Goal: Answer question/provide support: Share knowledge or assist other users

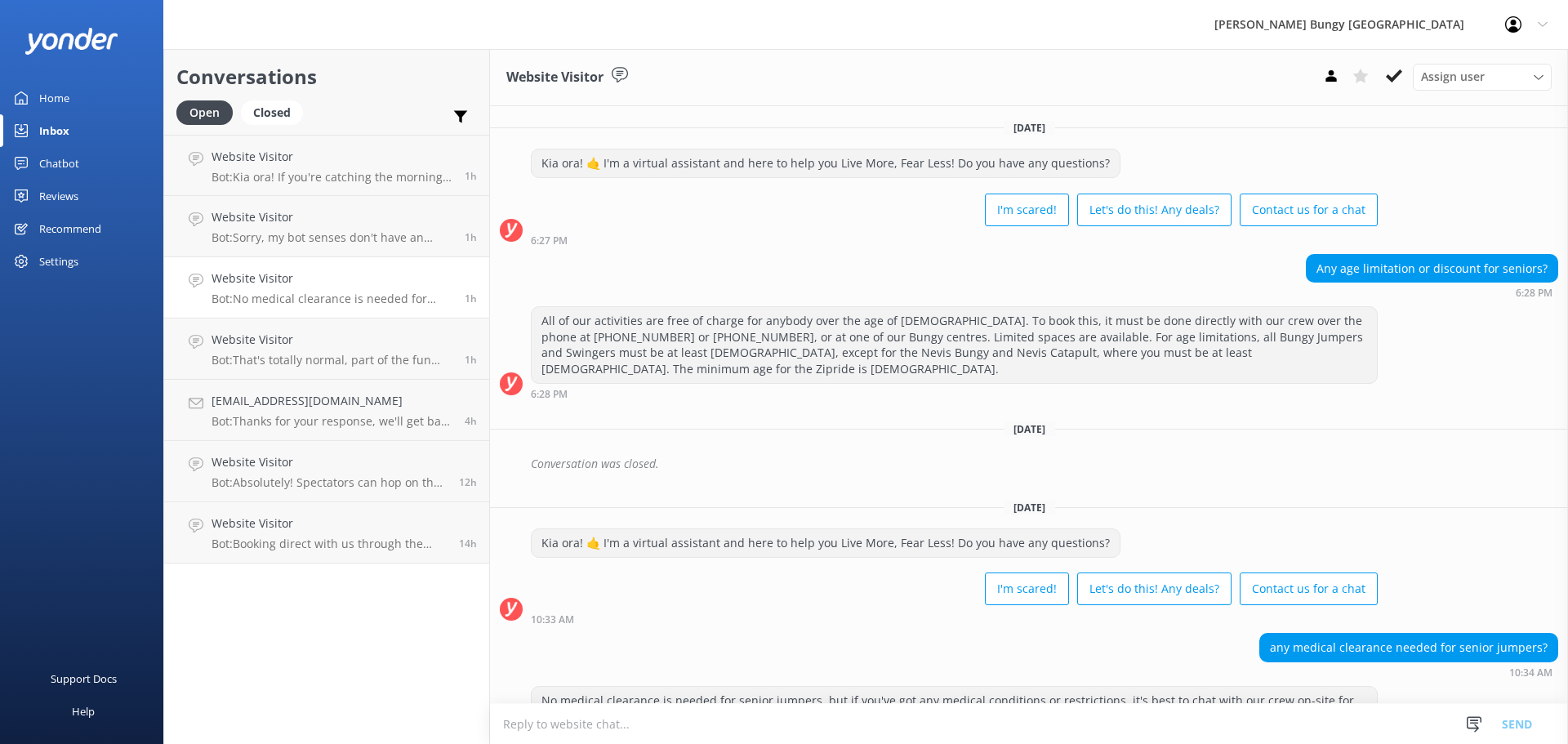
scroll to position [51, 0]
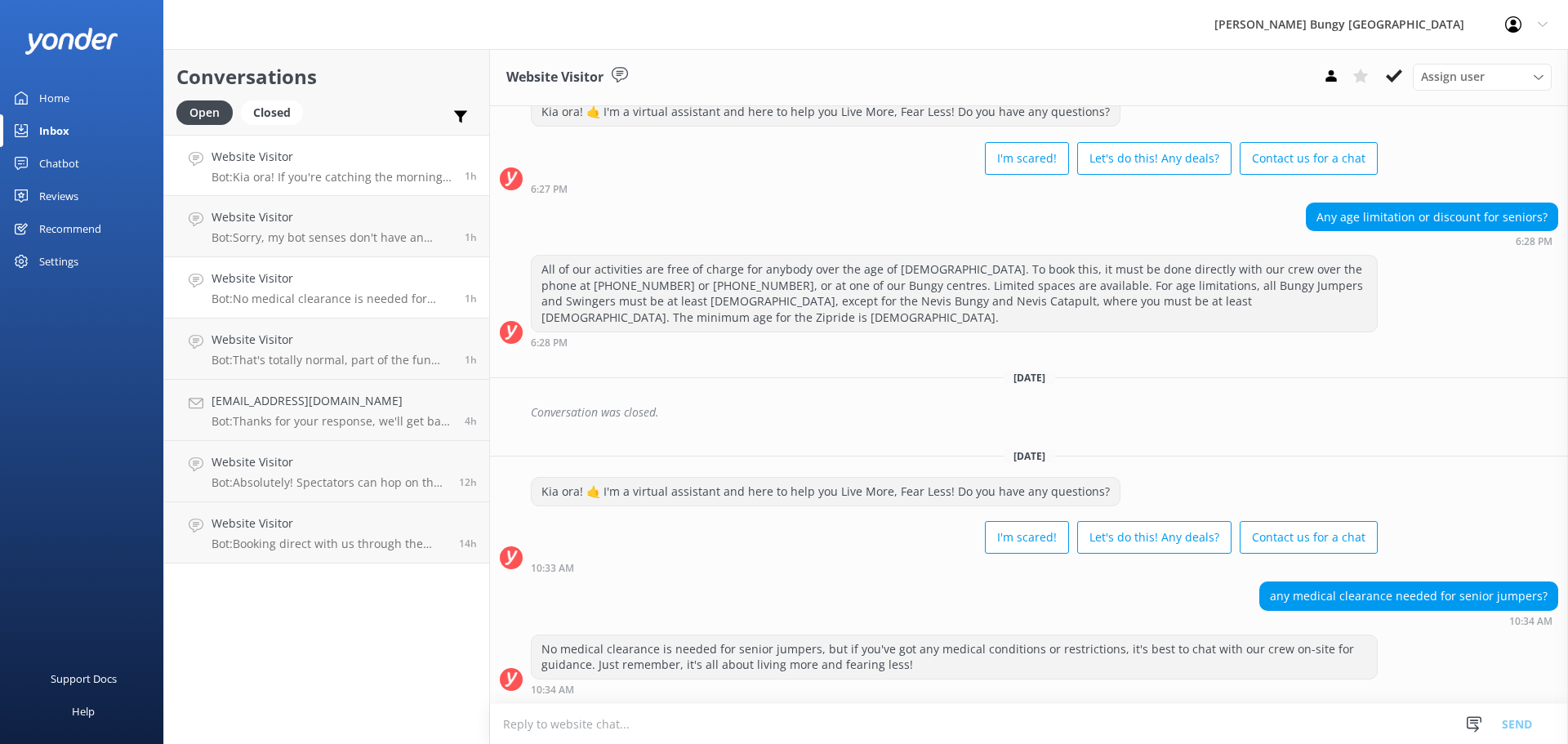
drag, startPoint x: 0, startPoint y: 0, endPoint x: 358, endPoint y: 180, distance: 400.7
click at [358, 180] on p "Bot: Kia ora! If you're catching the morning bus at 8:40 for the Nevis Bungy an…" at bounding box center [332, 177] width 241 height 14
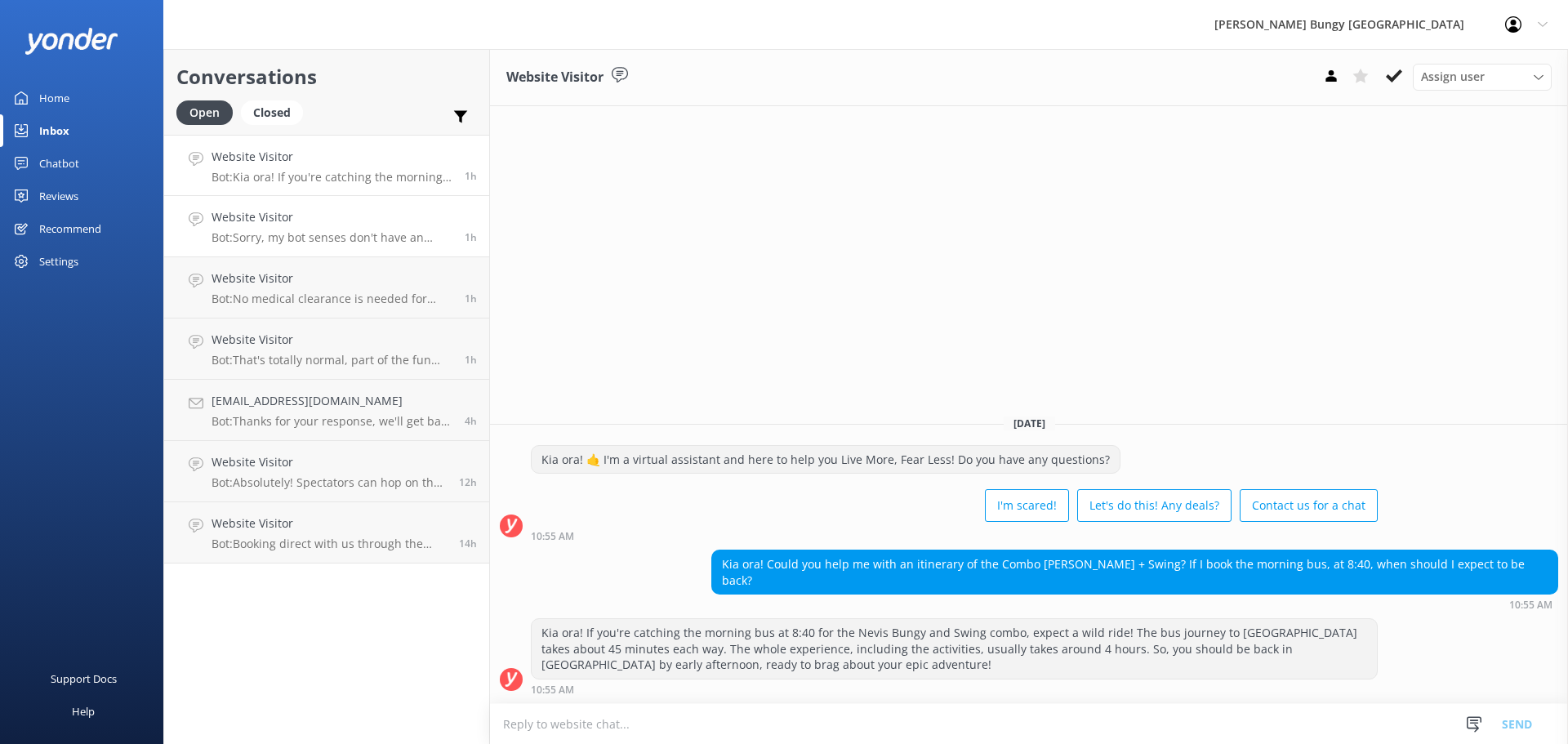
click at [350, 213] on h4 "Website Visitor" at bounding box center [332, 217] width 241 height 18
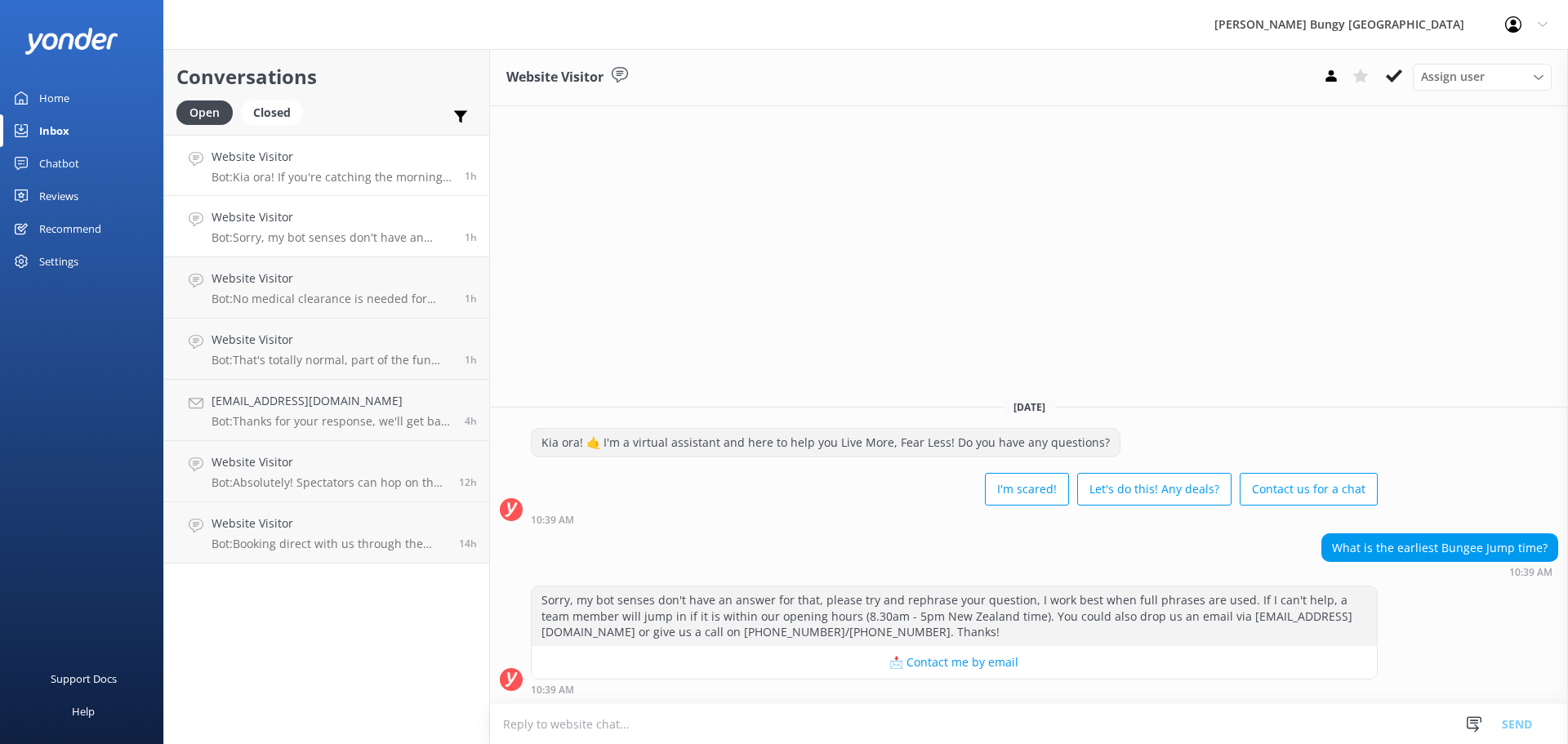
click at [392, 182] on p "Bot: Kia ora! If you're catching the morning bus at 8:40 for the Nevis Bungy an…" at bounding box center [332, 177] width 241 height 14
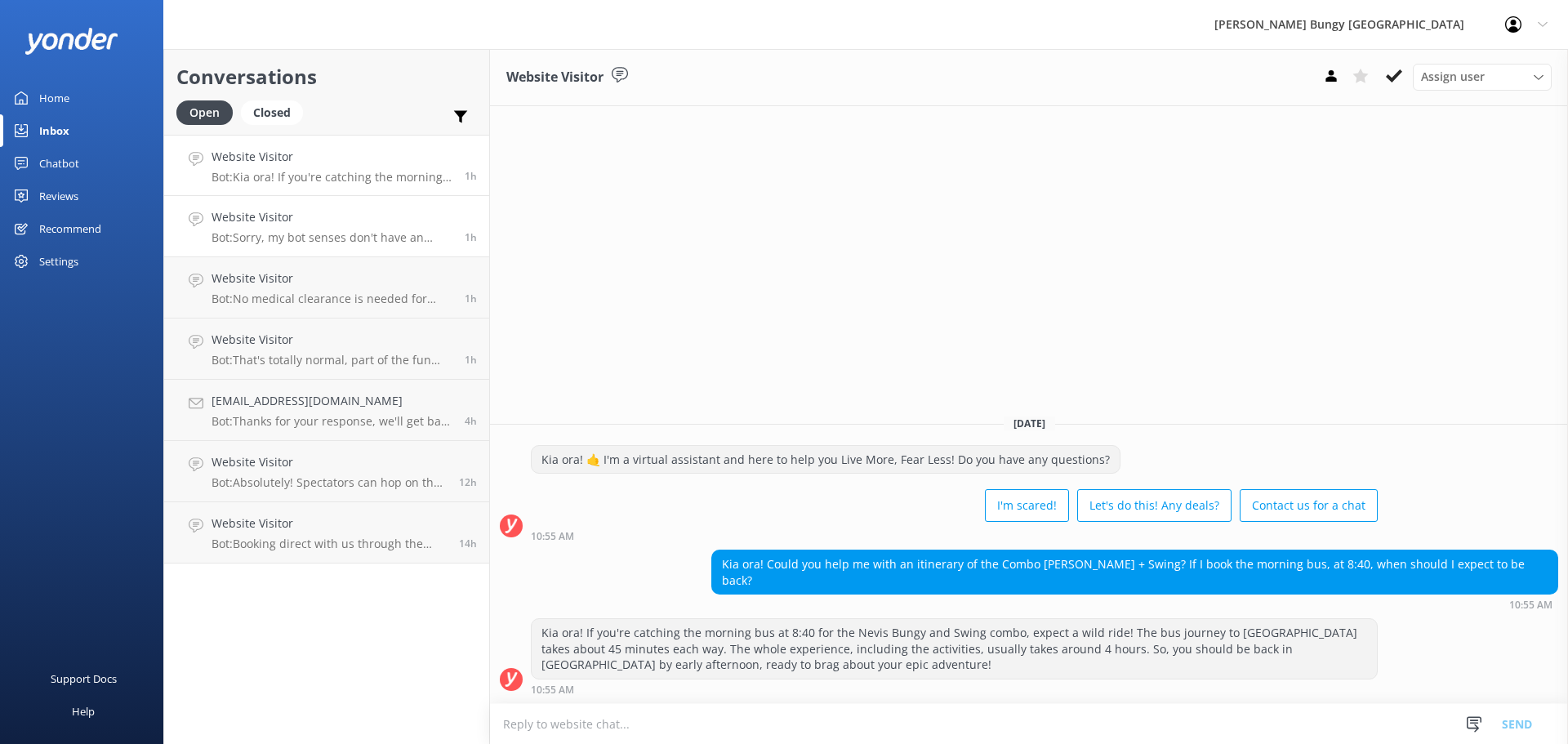
click at [285, 224] on h4 "Website Visitor" at bounding box center [332, 217] width 241 height 18
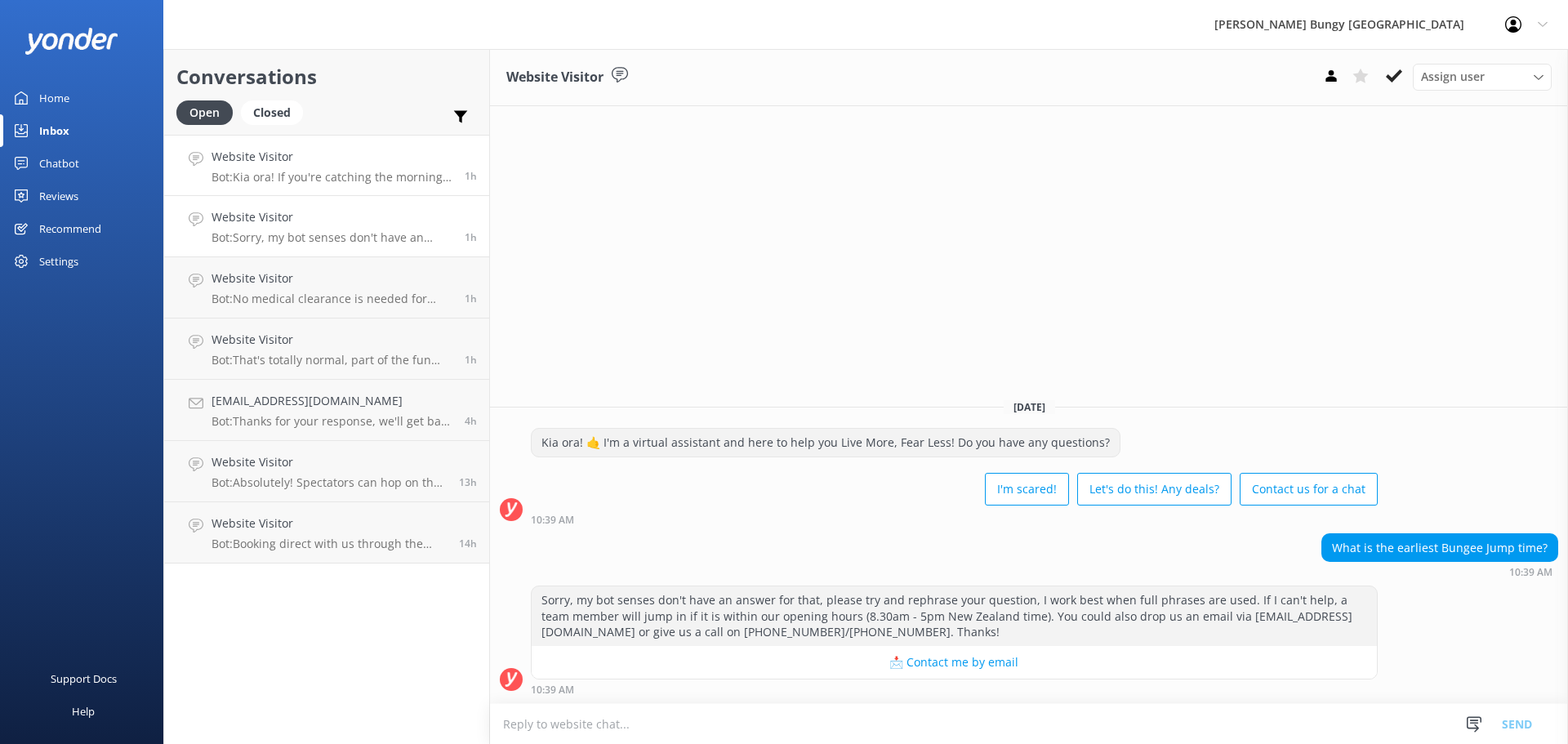
click at [365, 182] on p "Bot: Kia ora! If you're catching the morning bus at 8:40 for the Nevis Bungy an…" at bounding box center [332, 177] width 241 height 14
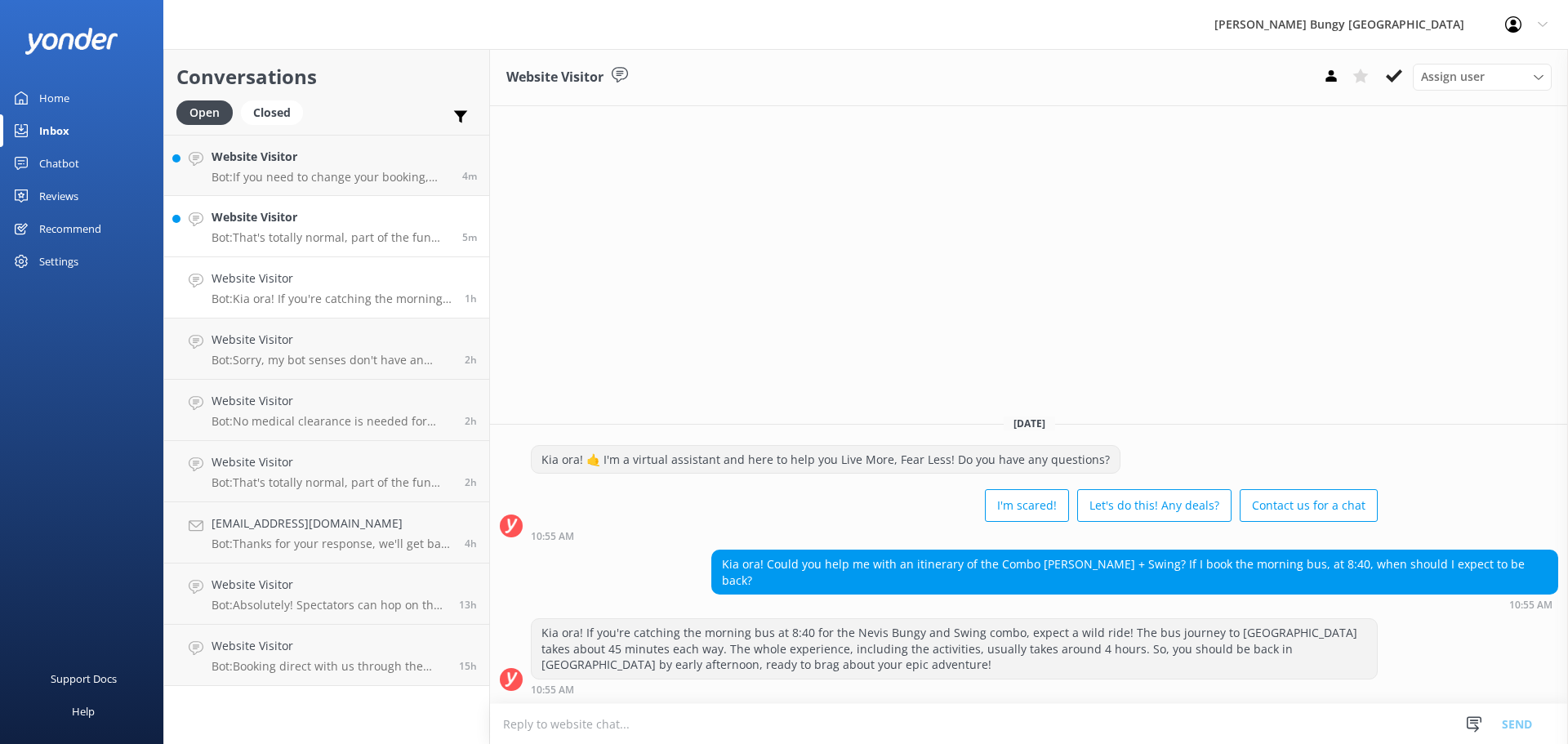
click at [421, 245] on link "Website Visitor Bot: That's totally normal, part of the fun and what leads to f…" at bounding box center [326, 226] width 325 height 61
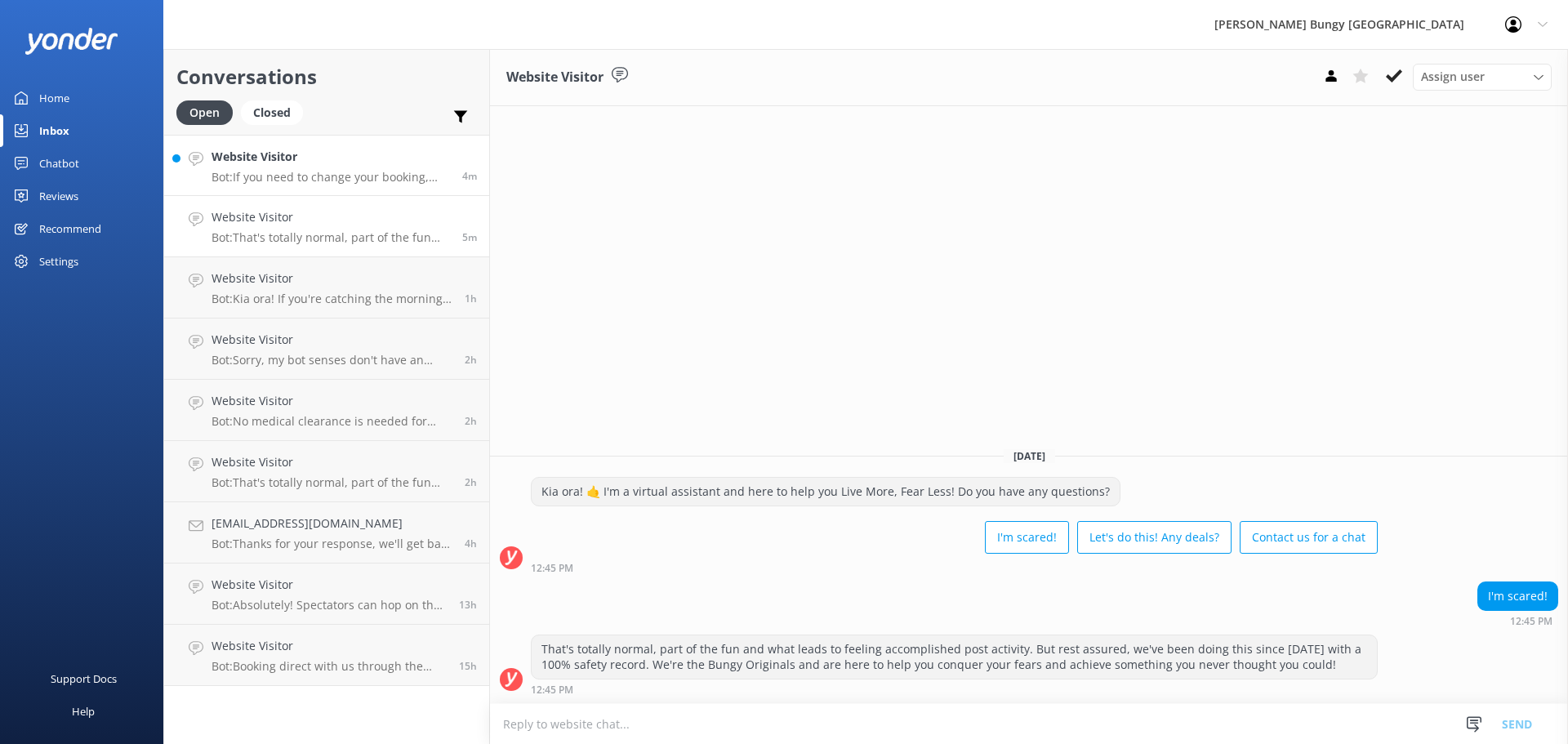
click at [427, 166] on div "Website Visitor Bot: If you need to change your booking, give us a call on [PHO…" at bounding box center [331, 166] width 239 height 35
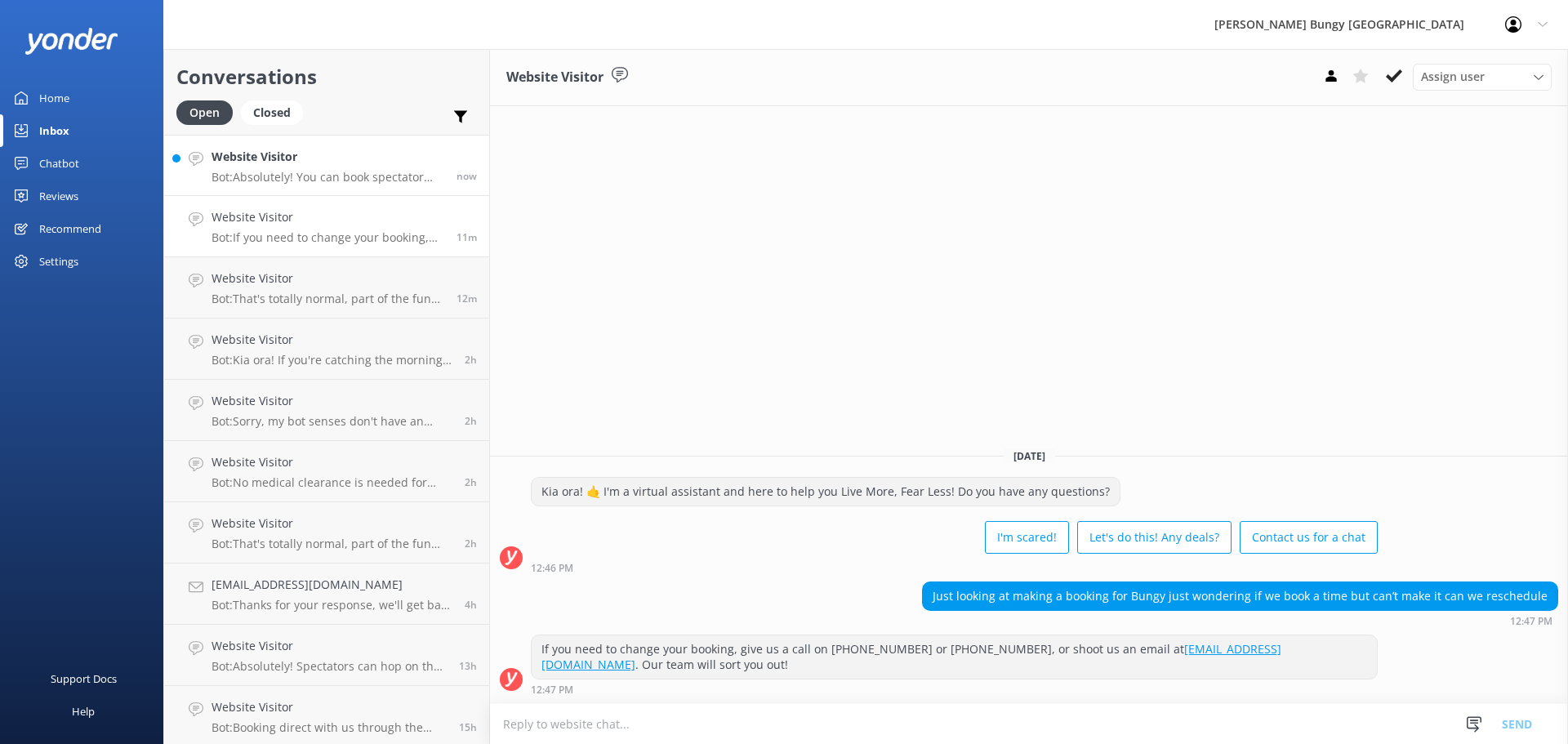
click at [414, 171] on p "Bot: Absolutely! You can book spectator spots later by selecting them in the "a…" at bounding box center [328, 177] width 233 height 14
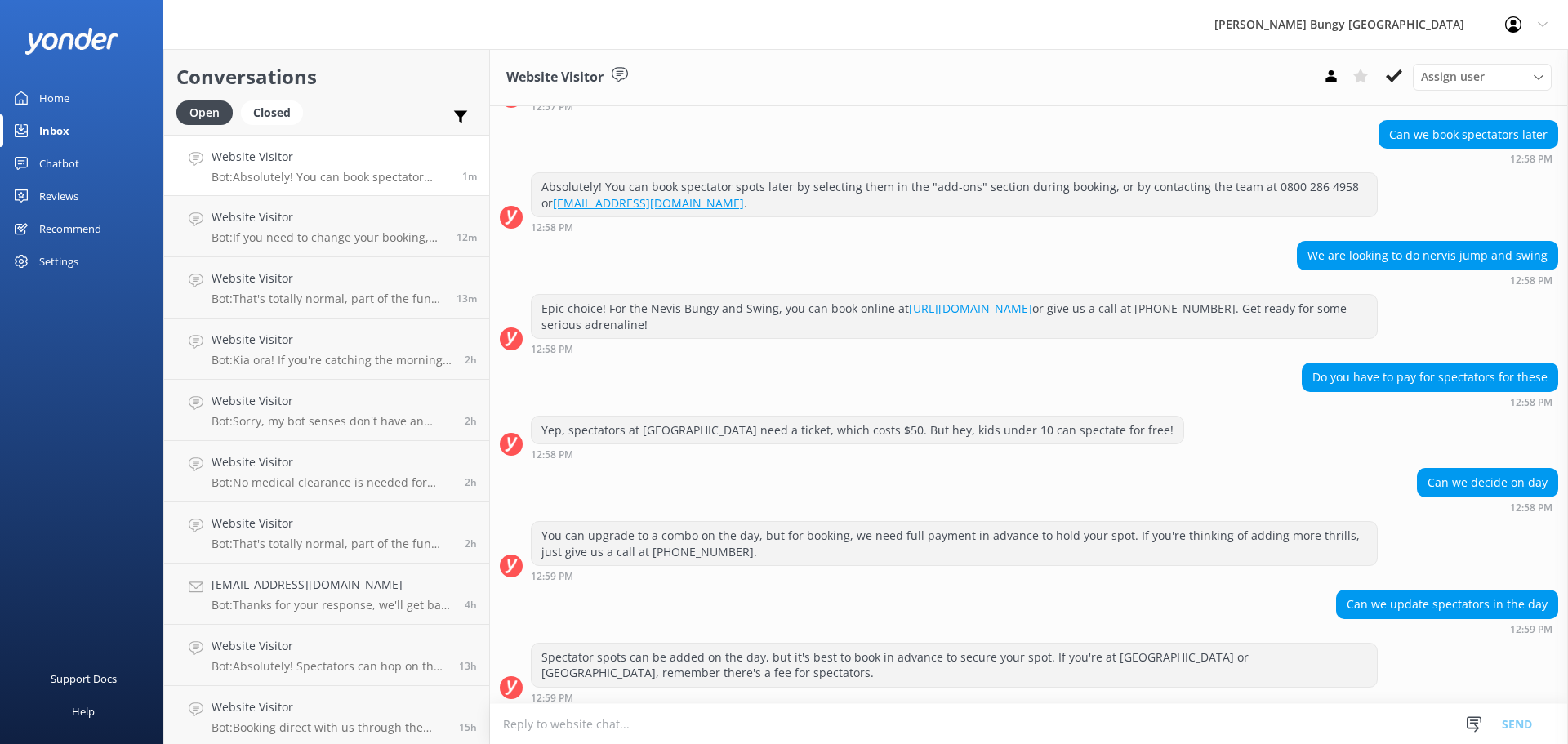
scroll to position [142, 0]
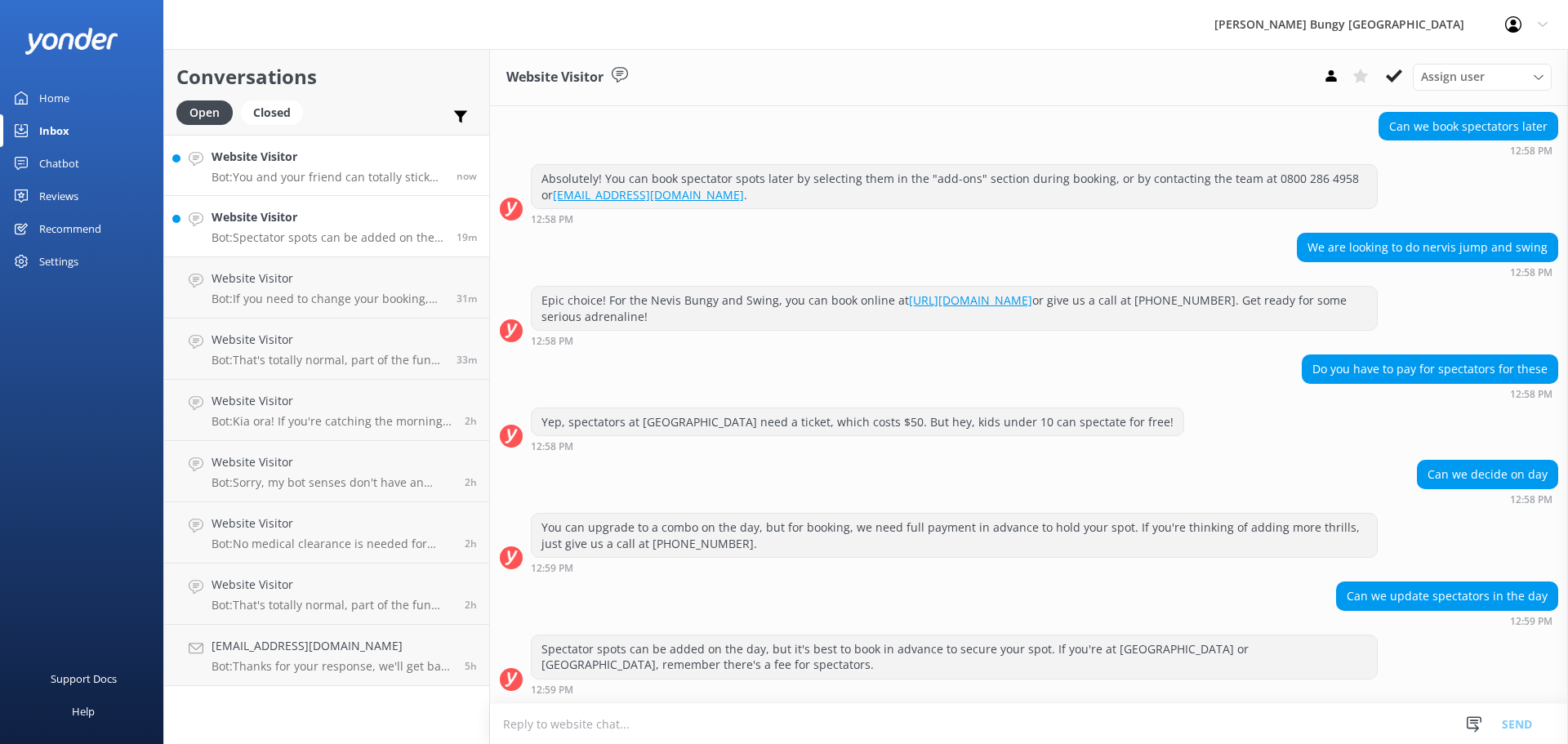
click at [318, 180] on p "Bot: You and your friend can totally stick together! Just book the same time sl…" at bounding box center [328, 177] width 233 height 14
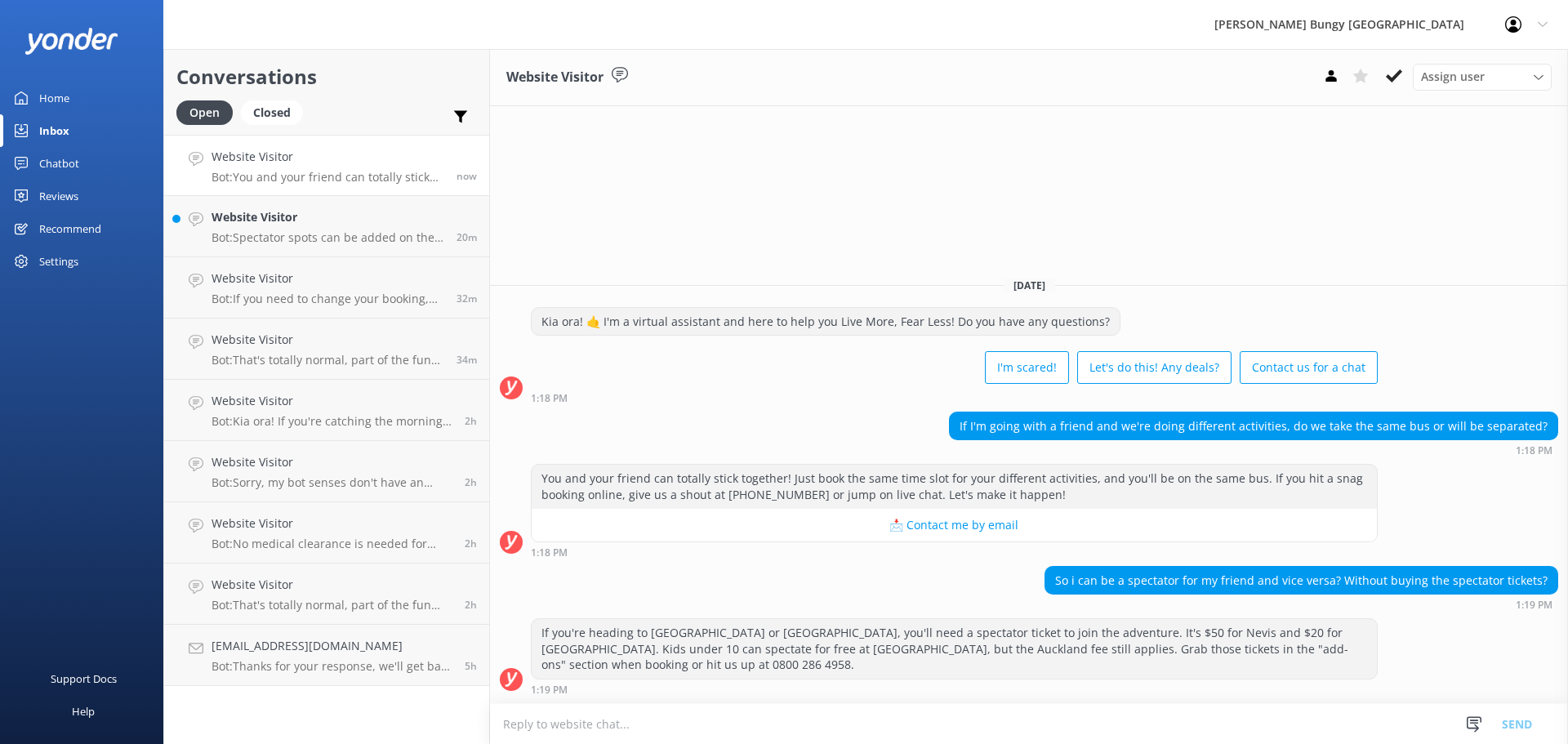
click at [1047, 725] on textarea at bounding box center [1029, 725] width 1078 height 40
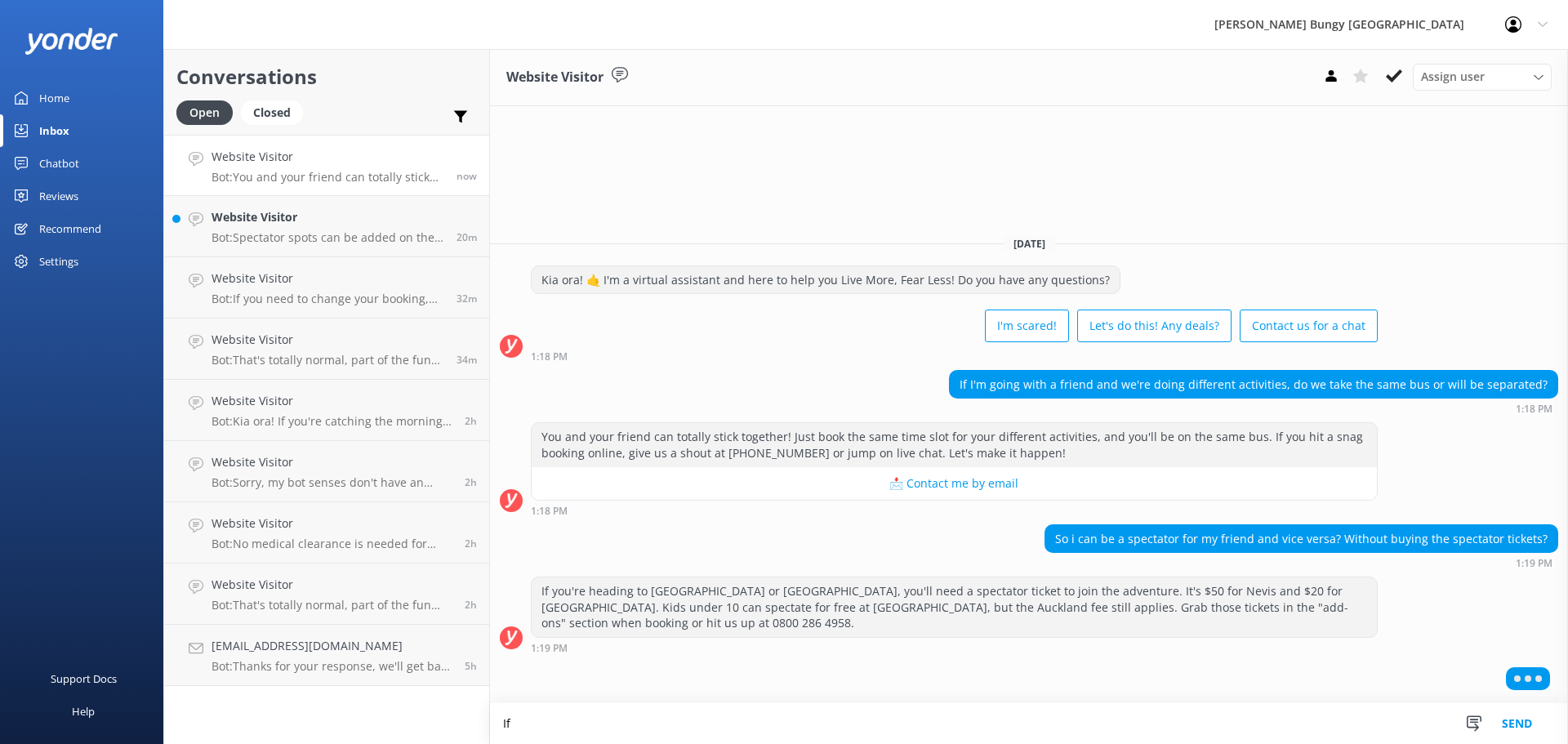
type textarea "I"
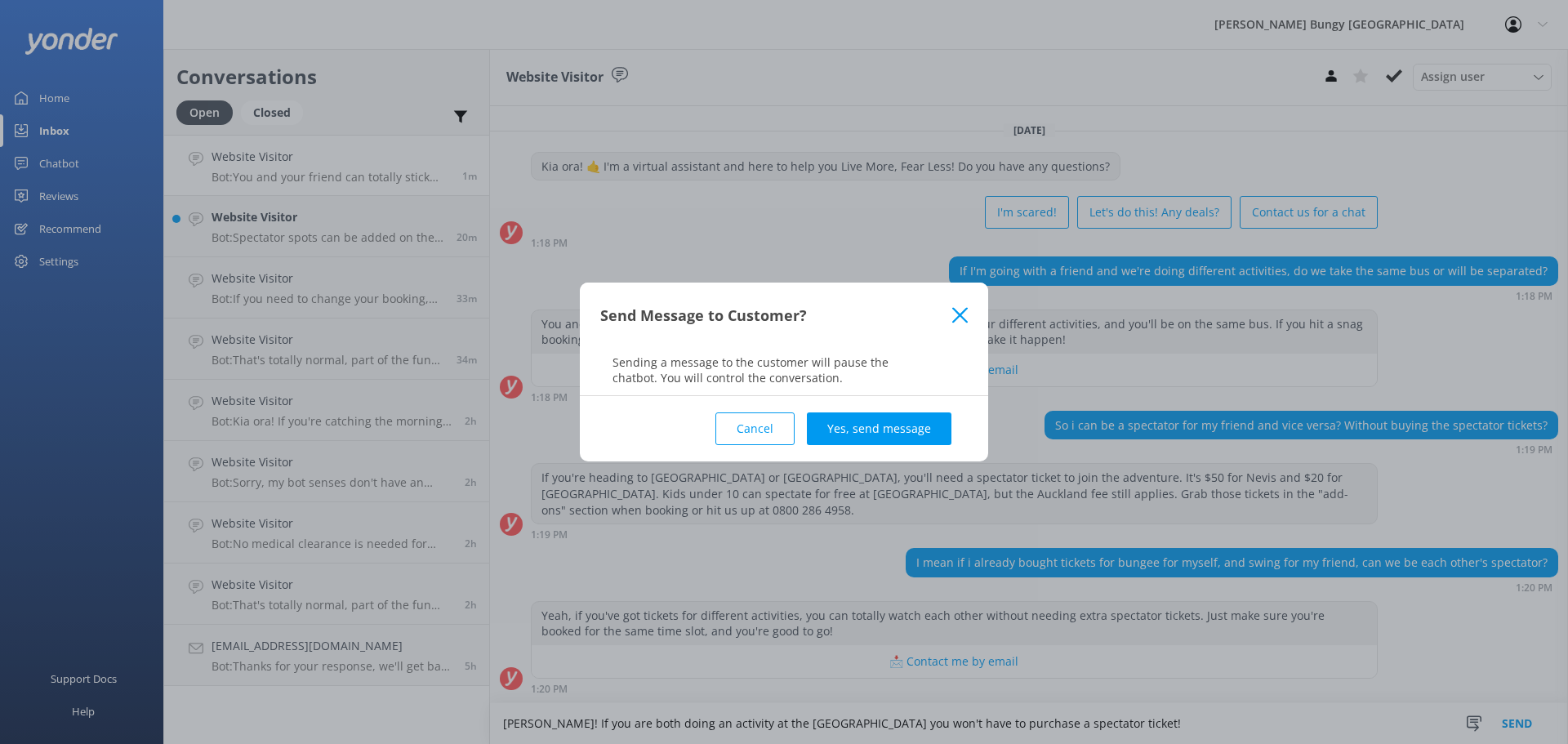
type textarea "[PERSON_NAME]! If you are both doing an activity at the [GEOGRAPHIC_DATA] you w…"
click at [766, 430] on button "Cancel" at bounding box center [755, 429] width 79 height 33
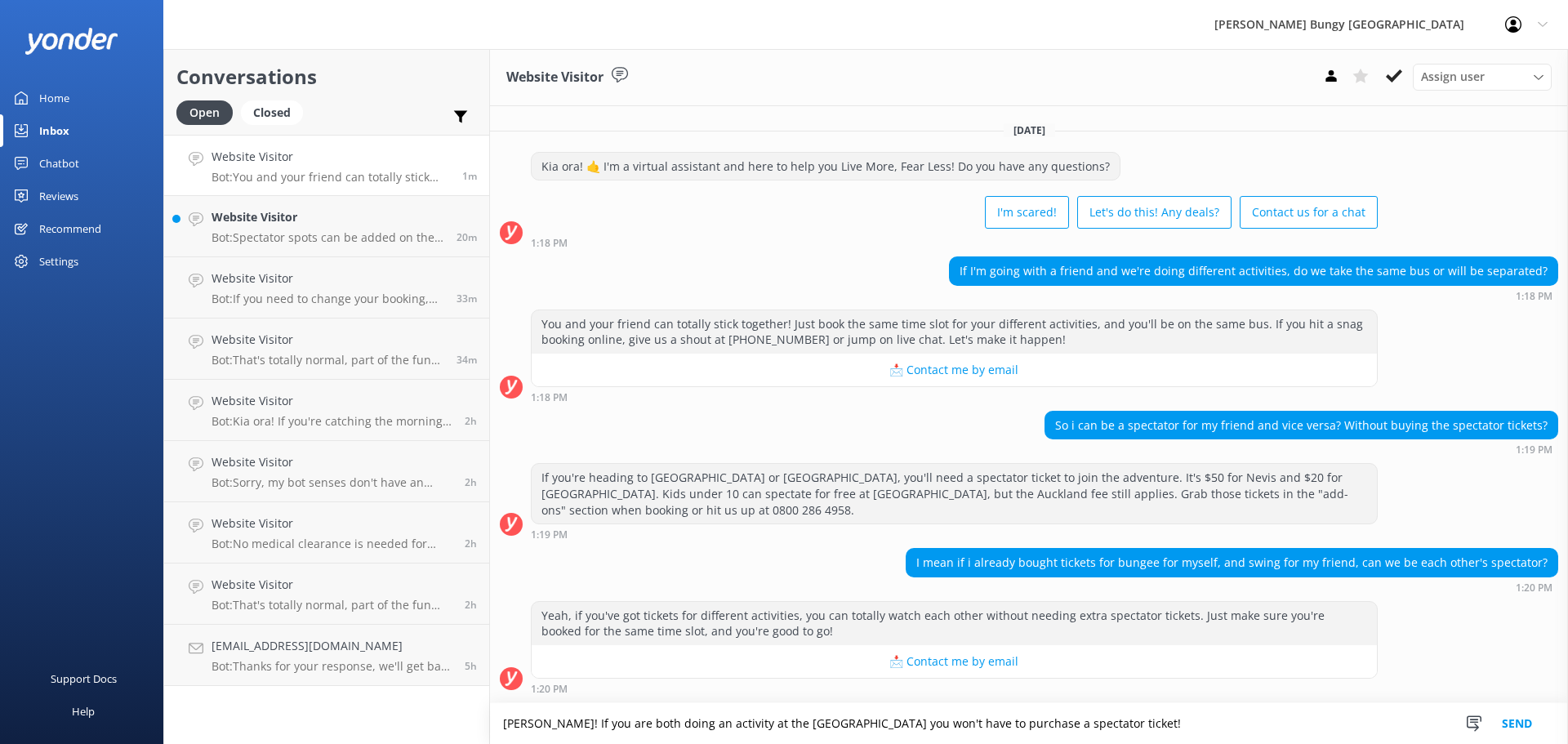
drag, startPoint x: 1062, startPoint y: 730, endPoint x: 350, endPoint y: 731, distance: 712.0
click at [350, 731] on div "Conversations Open Closed Important Assigned to me Unassigned Website Visitor B…" at bounding box center [865, 396] width 1404 height 695
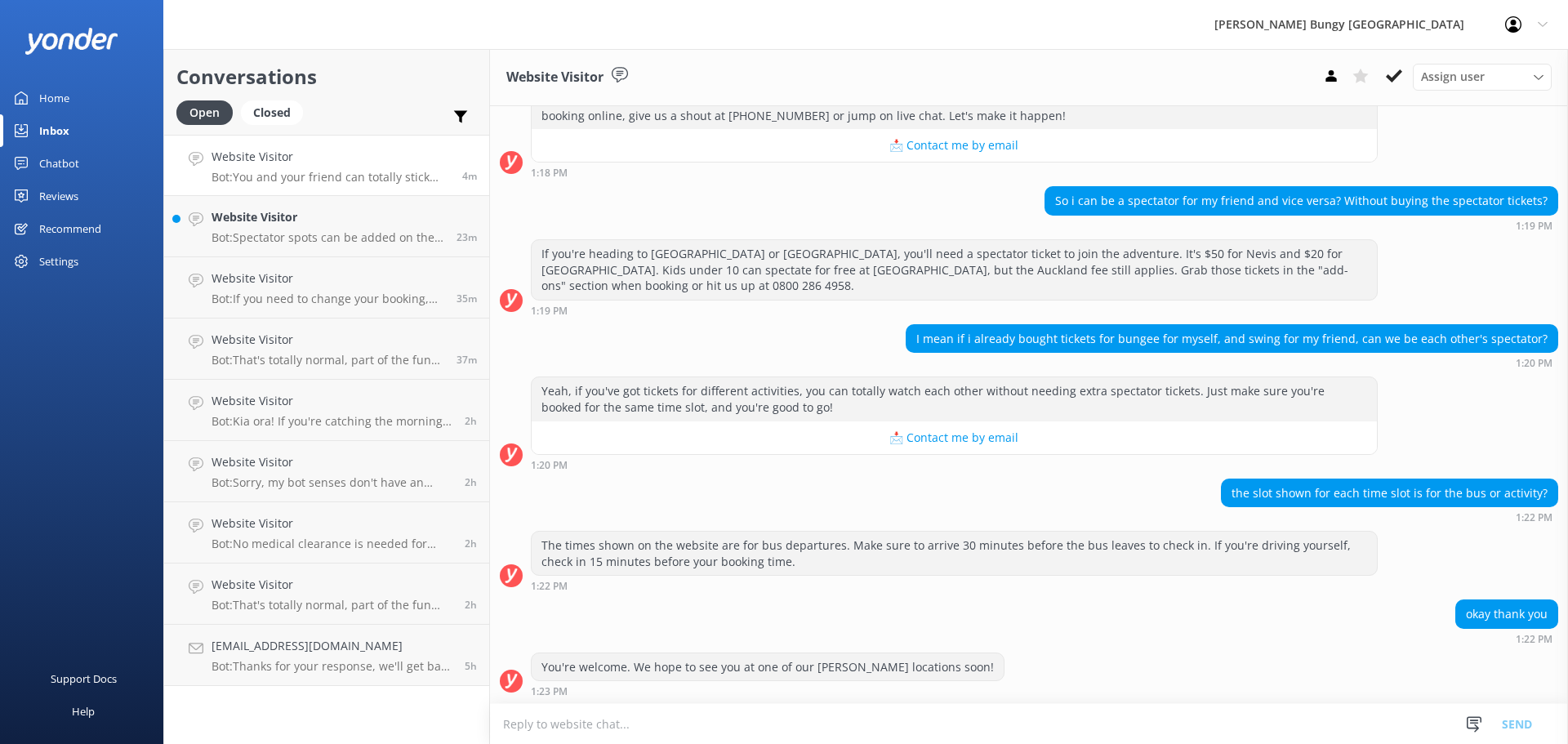
scroll to position [223, 0]
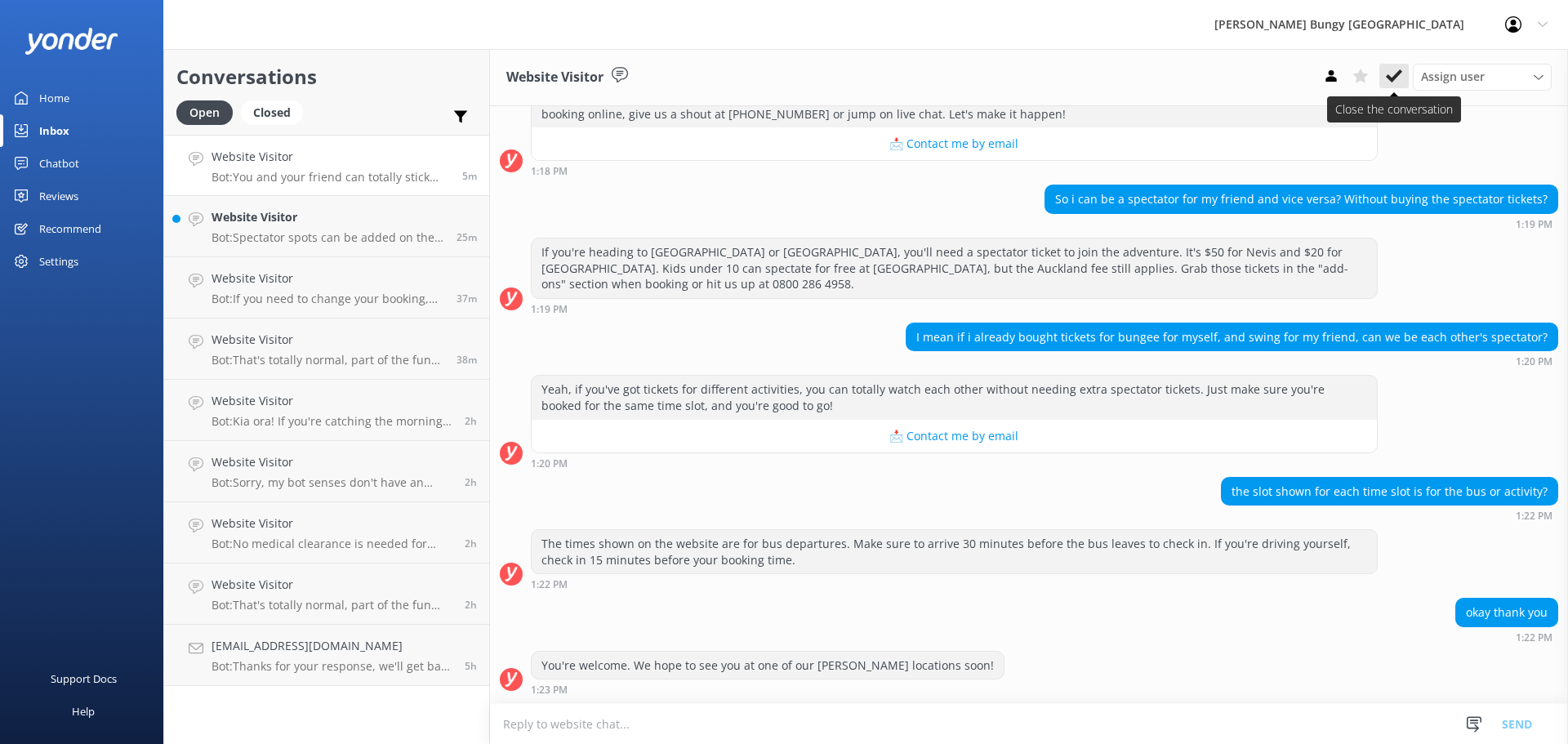
click at [1385, 83] on button at bounding box center [1393, 76] width 29 height 24
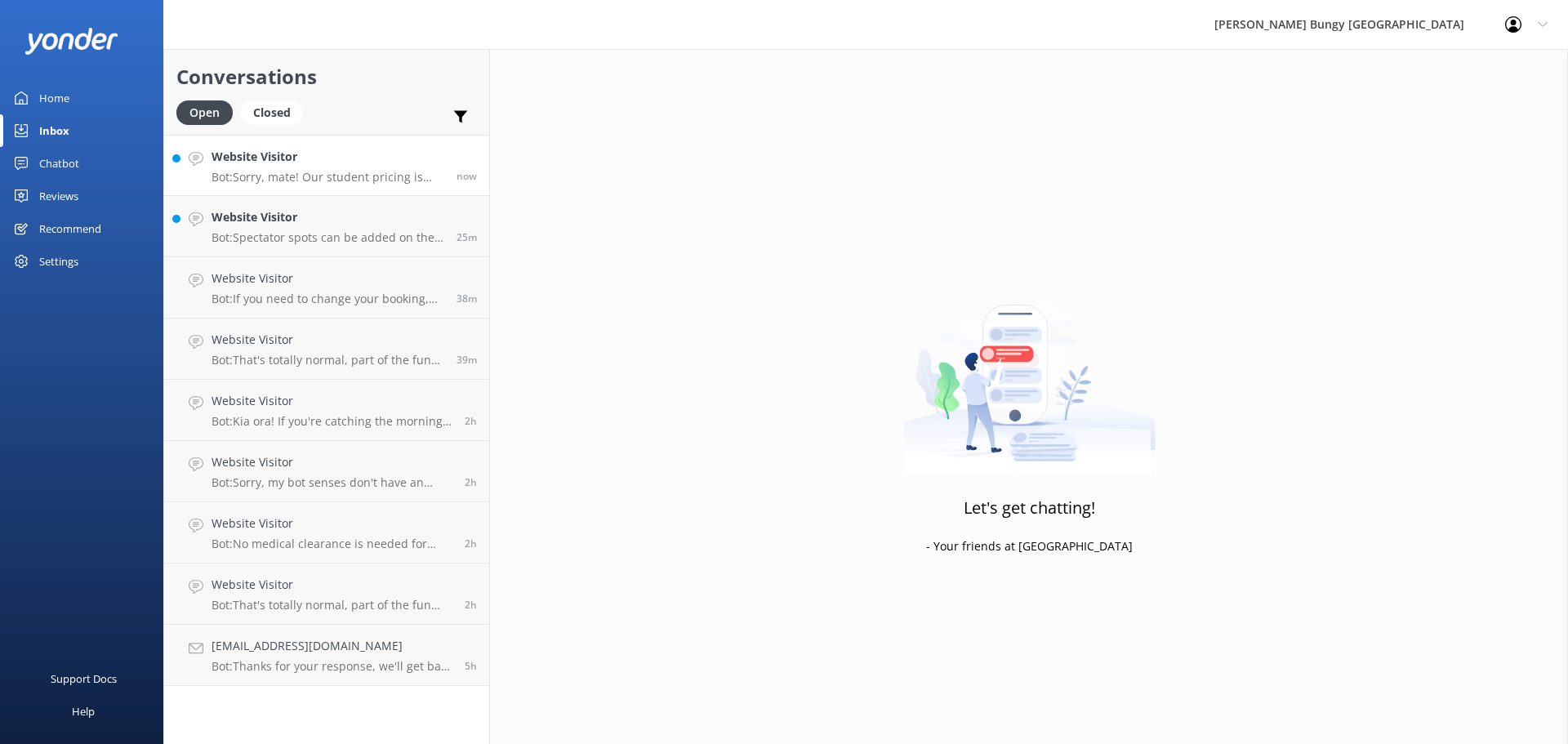
click at [371, 136] on link "Website Visitor Bot: Sorry, mate! Our student pricing is only for students stud…" at bounding box center [326, 165] width 325 height 61
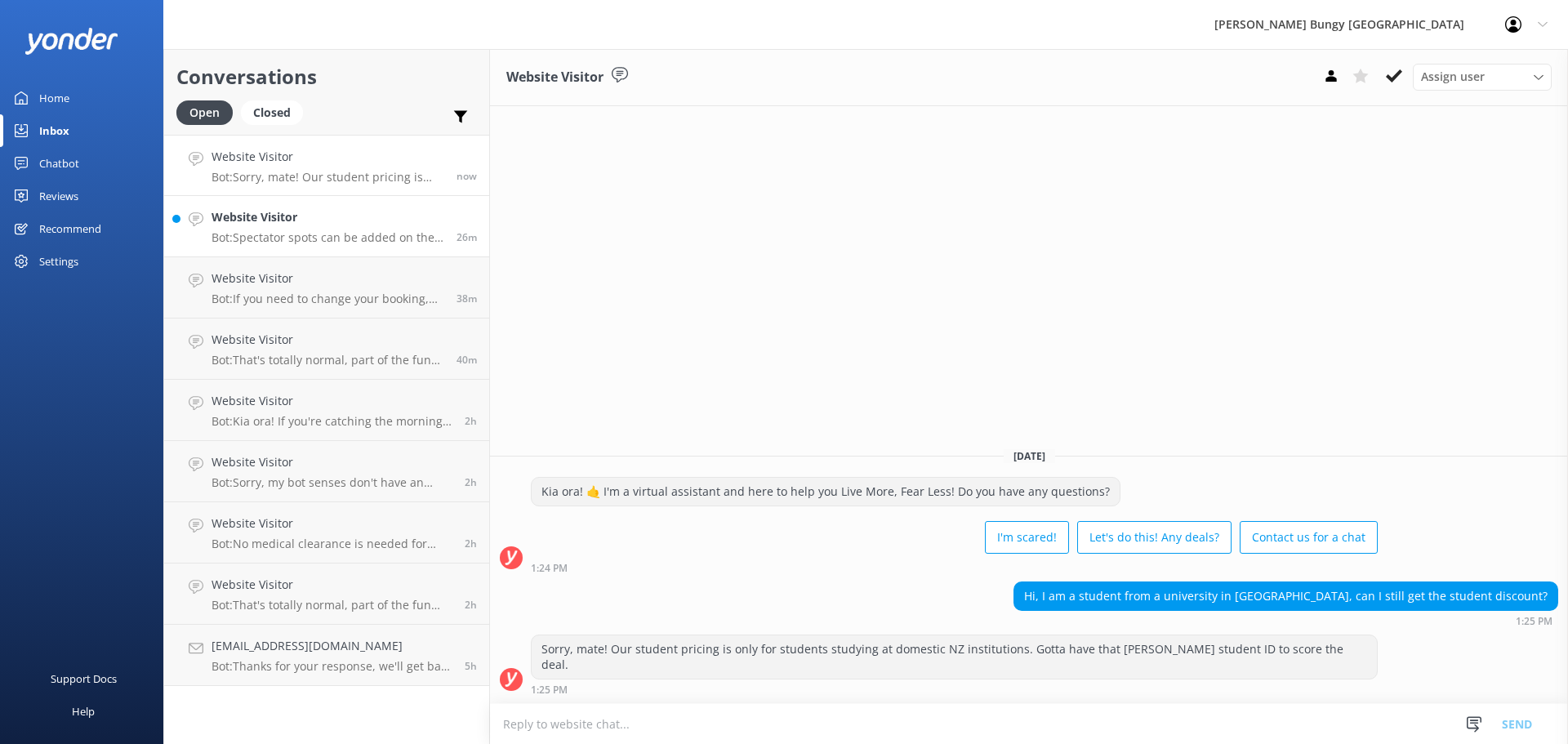
click at [350, 241] on p "Bot: Spectator spots can be added on the day, but it's best to book in advance …" at bounding box center [328, 237] width 233 height 14
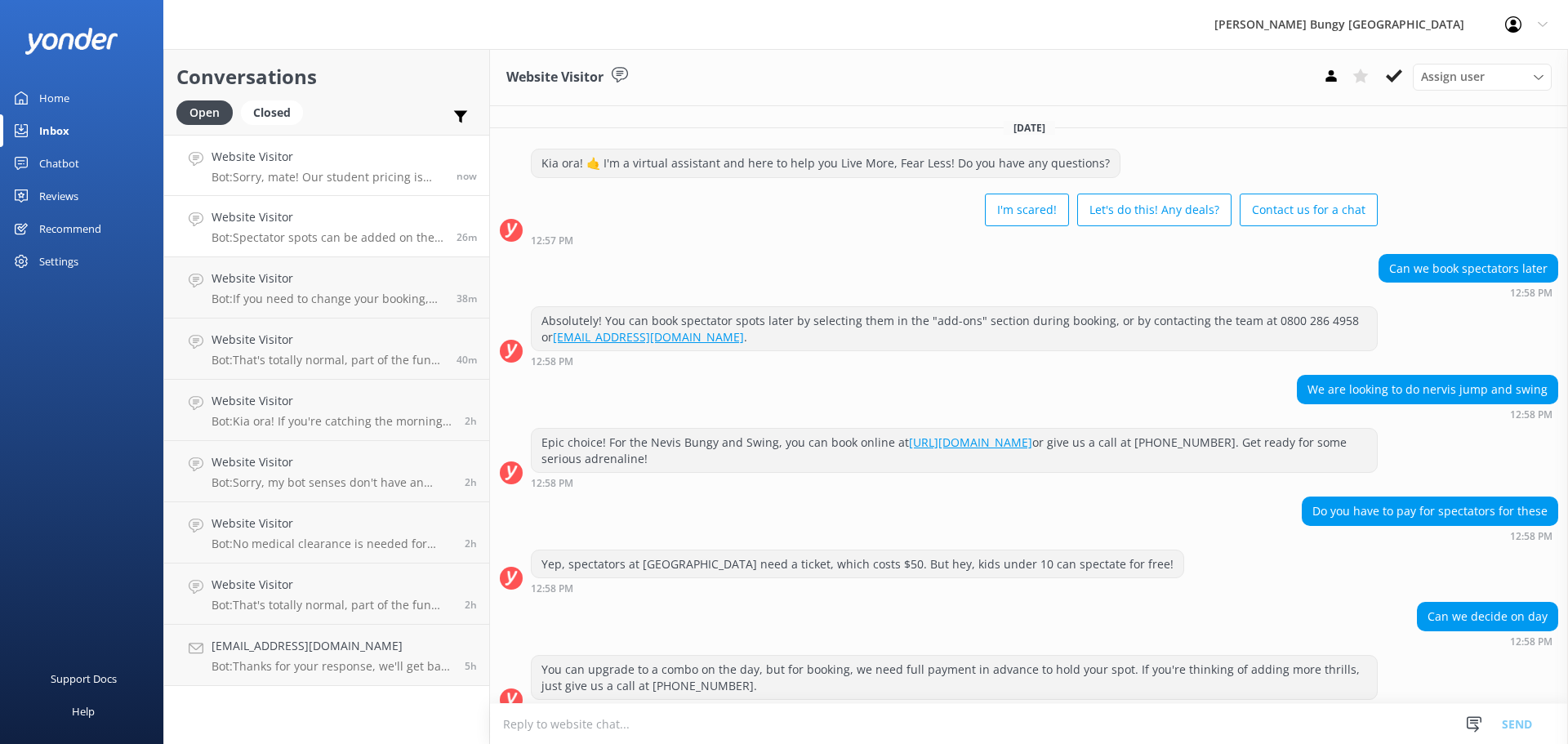
scroll to position [142, 0]
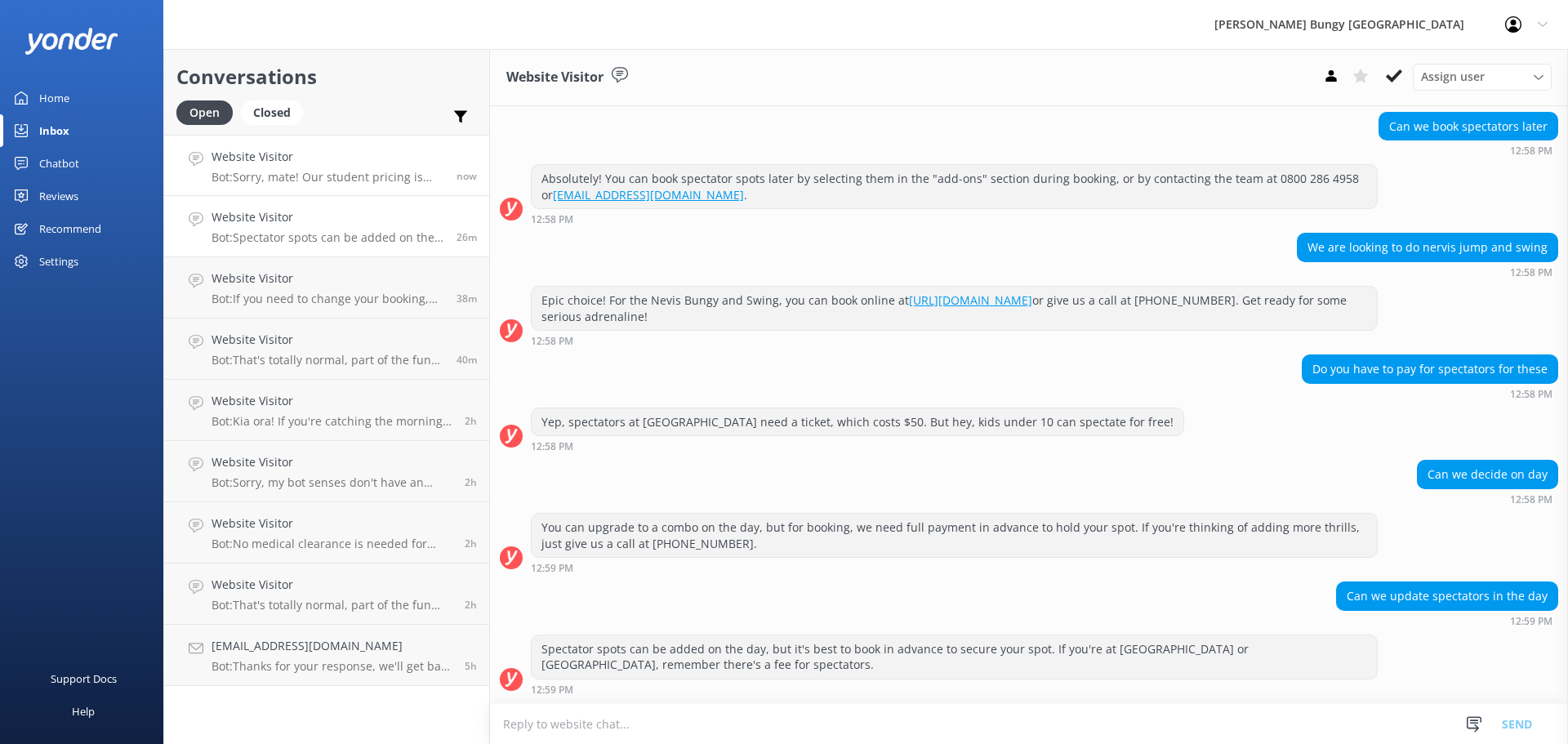
click at [381, 180] on p "Bot: Sorry, mate! Our student pricing is only for students studying at domestic…" at bounding box center [328, 177] width 233 height 14
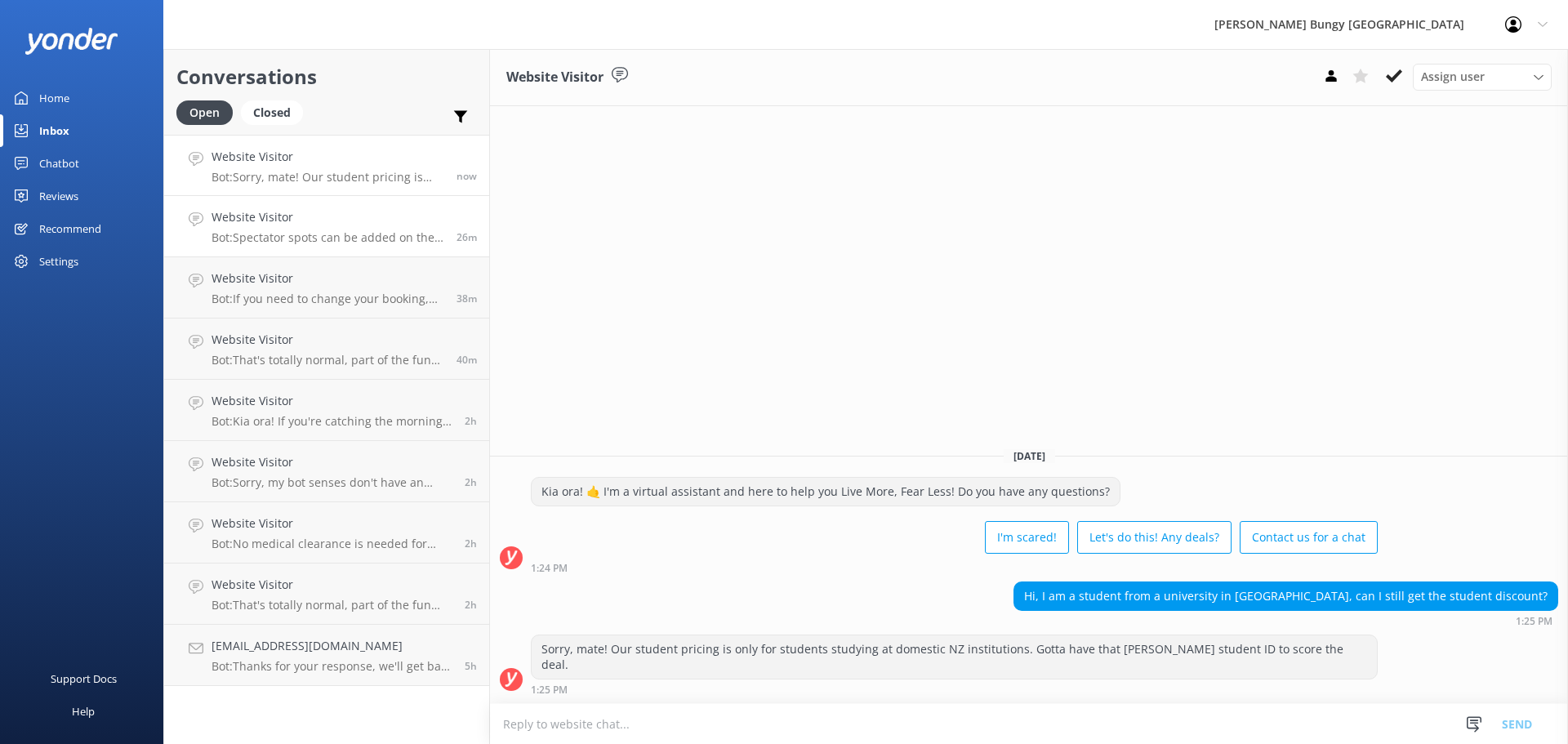
click at [315, 248] on link "Website Visitor Bot: Spectator spots can be added on the day, but it's best to …" at bounding box center [326, 226] width 325 height 61
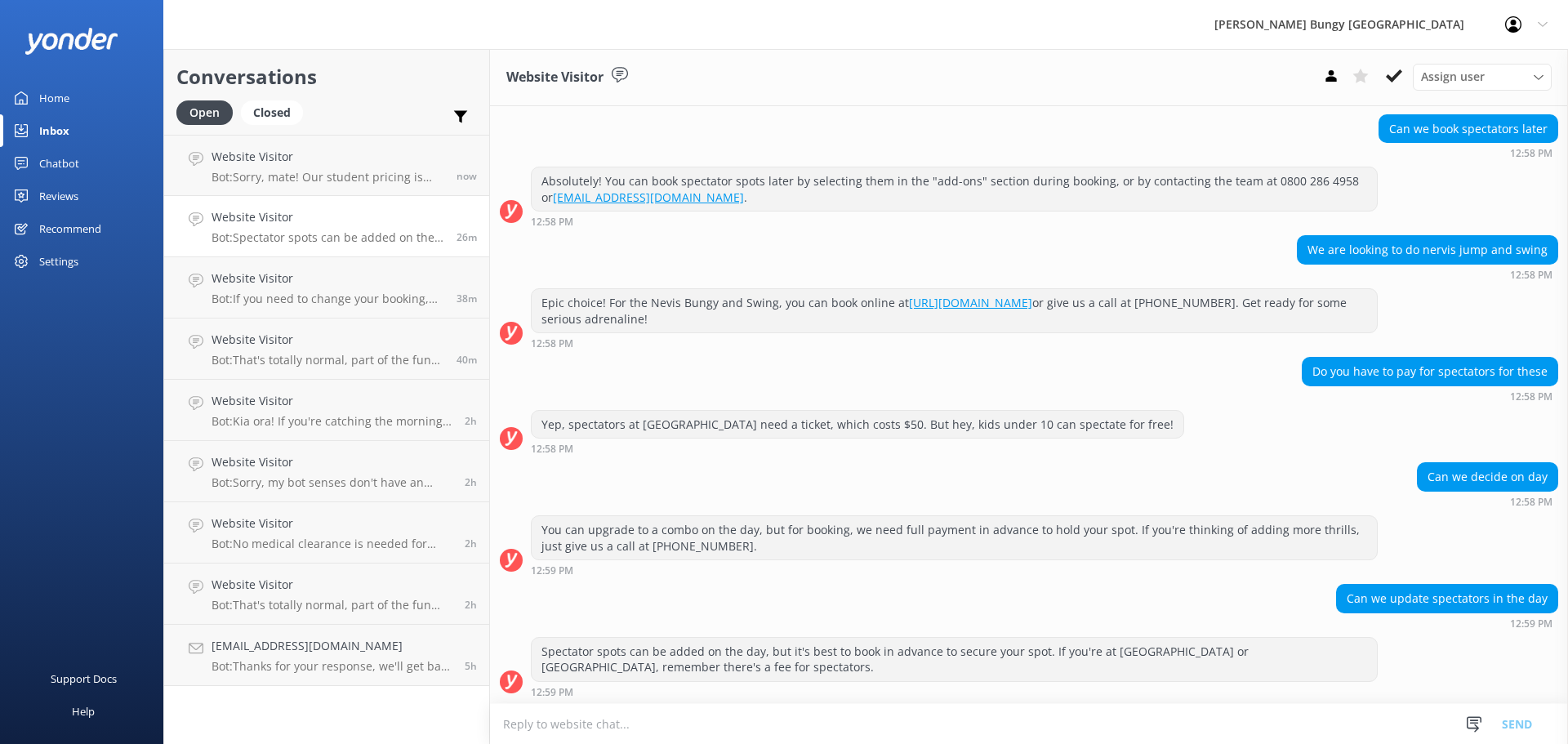
scroll to position [142, 0]
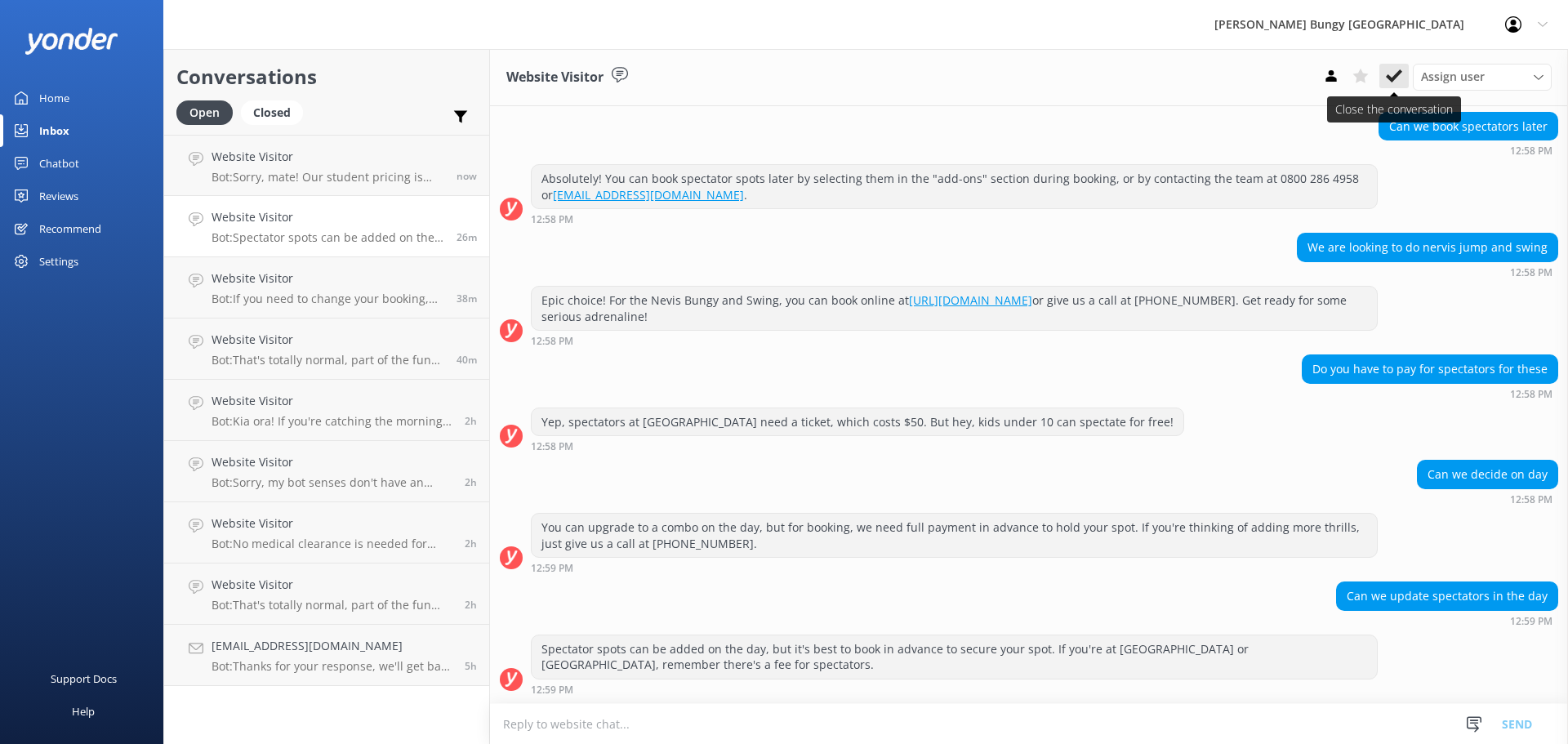
click at [1393, 76] on icon at bounding box center [1393, 76] width 16 height 16
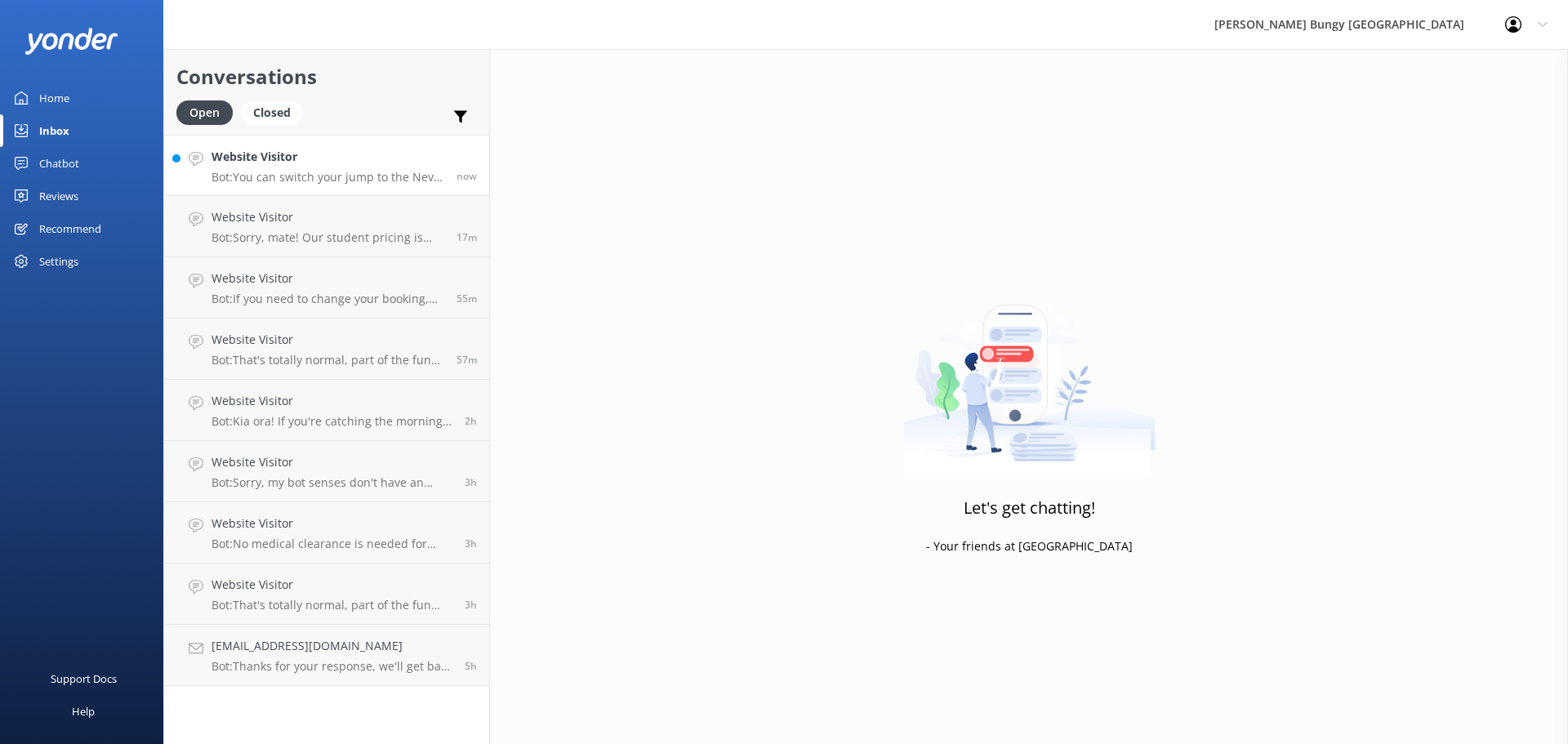
click at [315, 167] on div "Website Visitor Bot: You can switch your jump to the Nevis Bungy. Just give us …" at bounding box center [328, 166] width 233 height 35
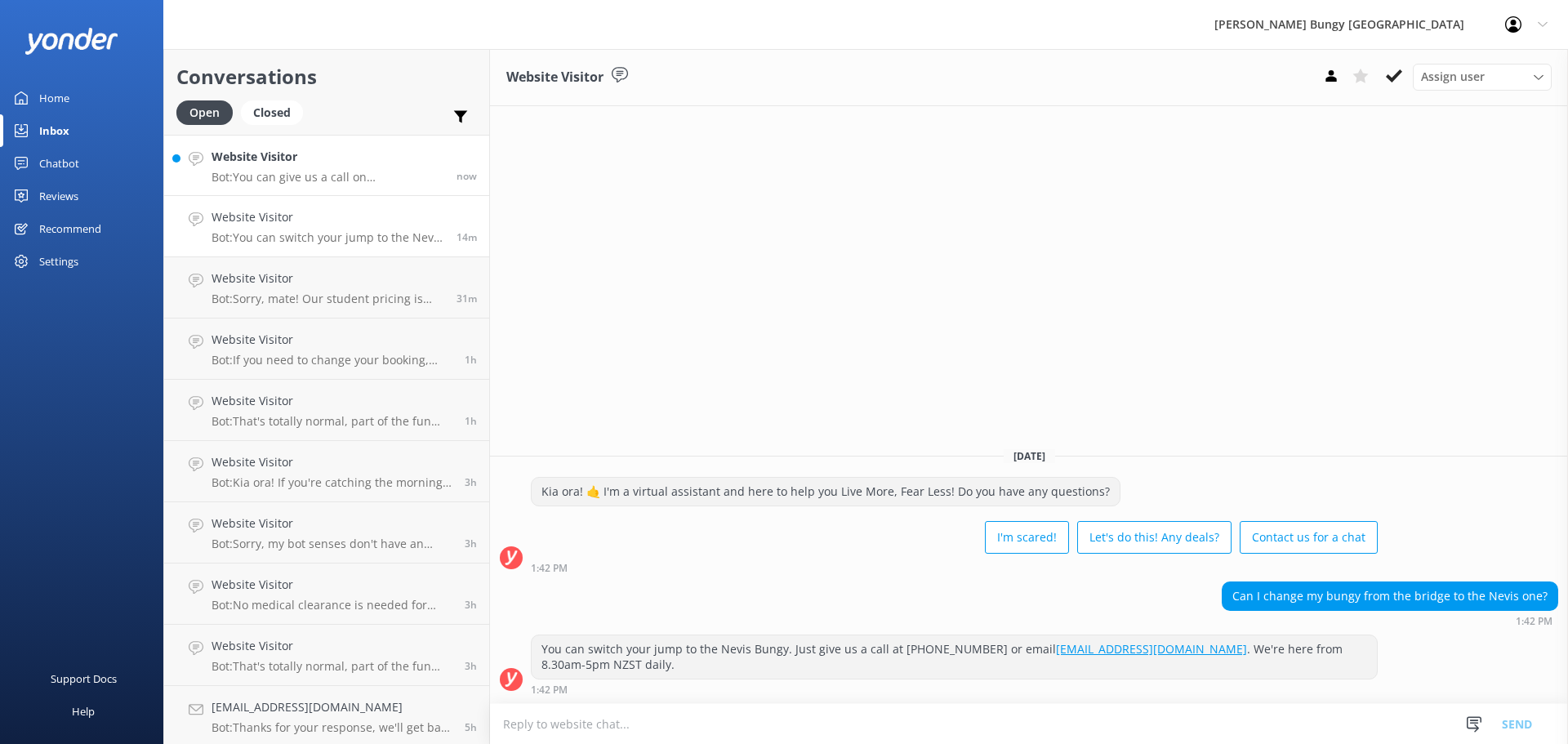
click at [338, 187] on link "Website Visitor Bot: You can give us a call on [PHONE_NUMBER] or [PHONE_NUMBER]…" at bounding box center [326, 165] width 325 height 61
